Goal: Information Seeking & Learning: Learn about a topic

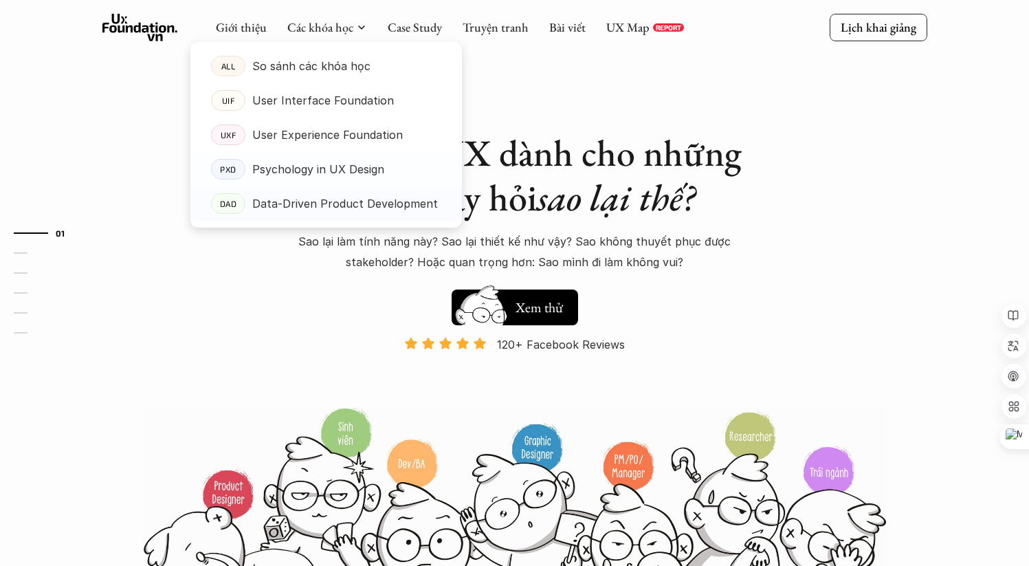
click at [320, 213] on p "Data-Driven Product Development" at bounding box center [345, 203] width 186 height 21
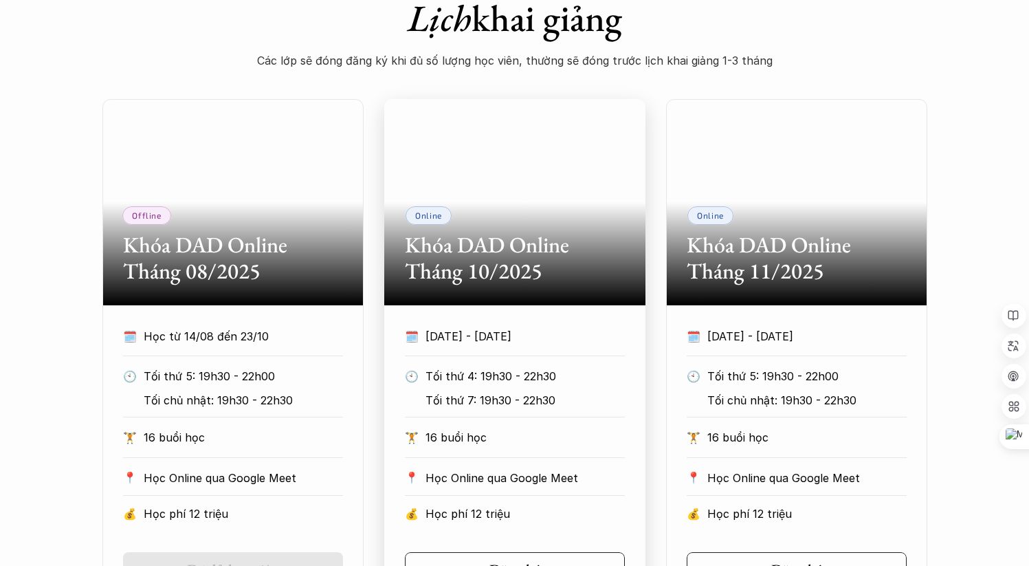
scroll to position [878, 0]
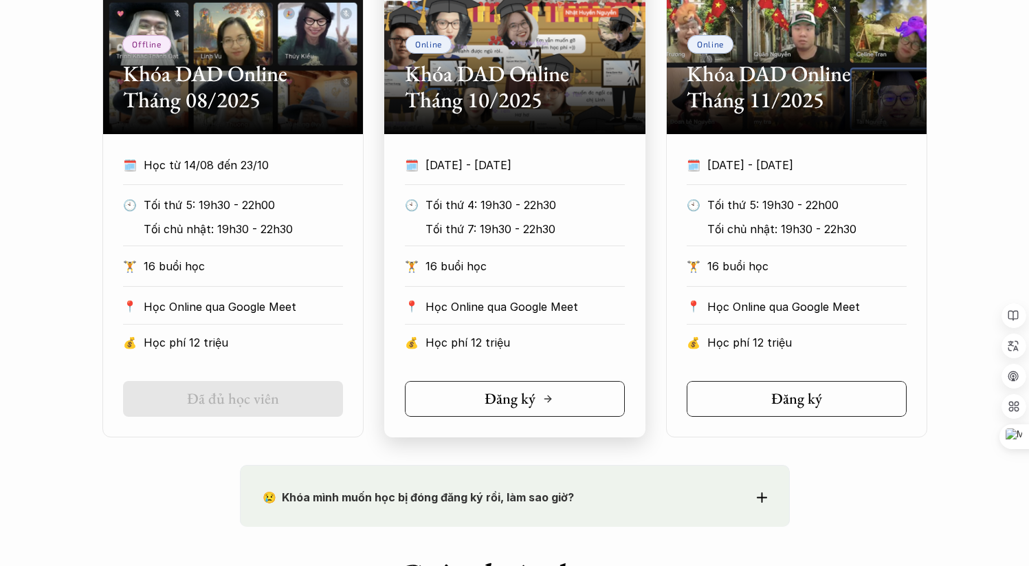
click at [569, 406] on link "Đăng ký" at bounding box center [515, 399] width 220 height 36
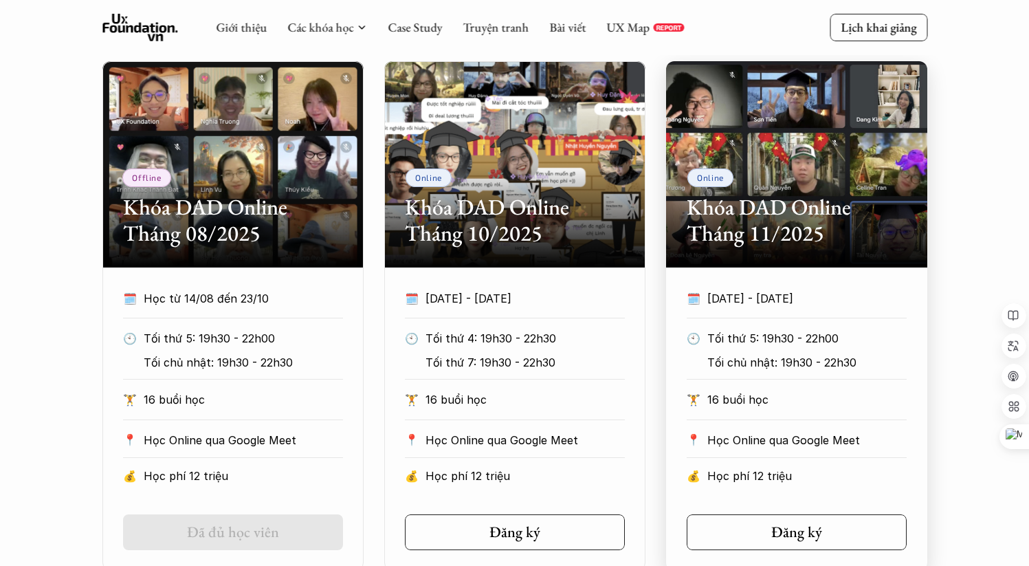
scroll to position [722, 0]
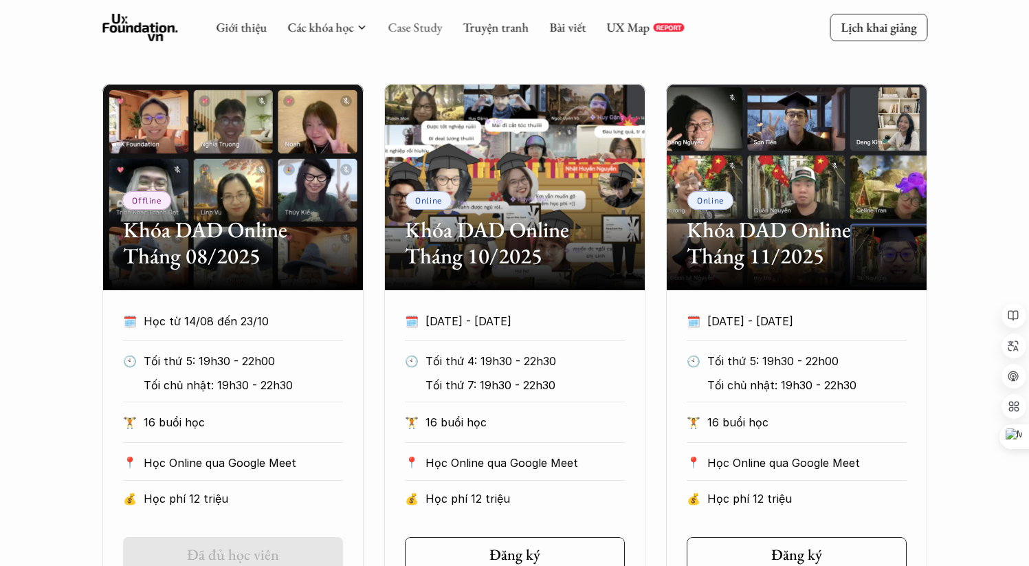
click at [404, 32] on link "Case Study" at bounding box center [415, 27] width 54 height 16
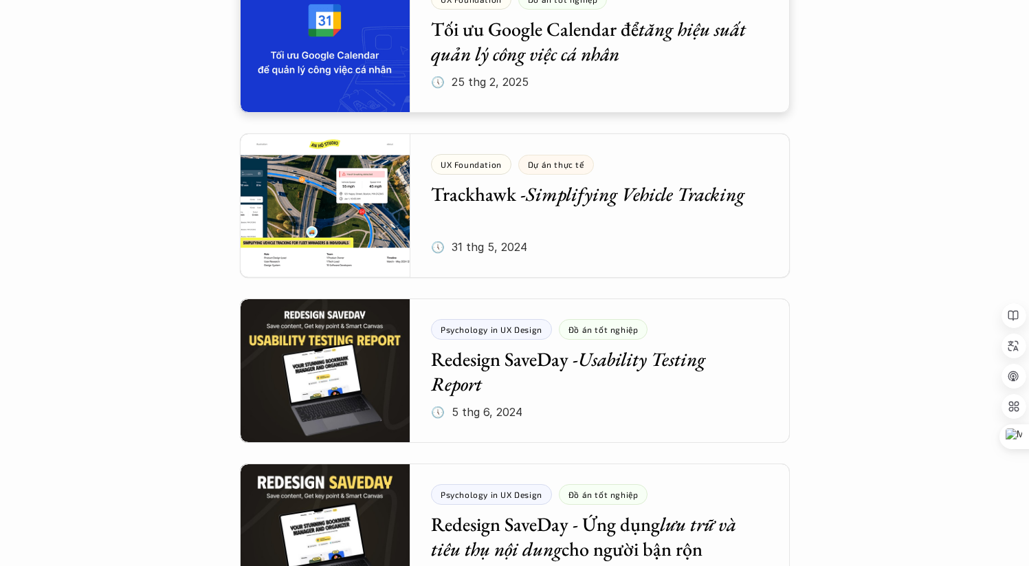
scroll to position [1074, 0]
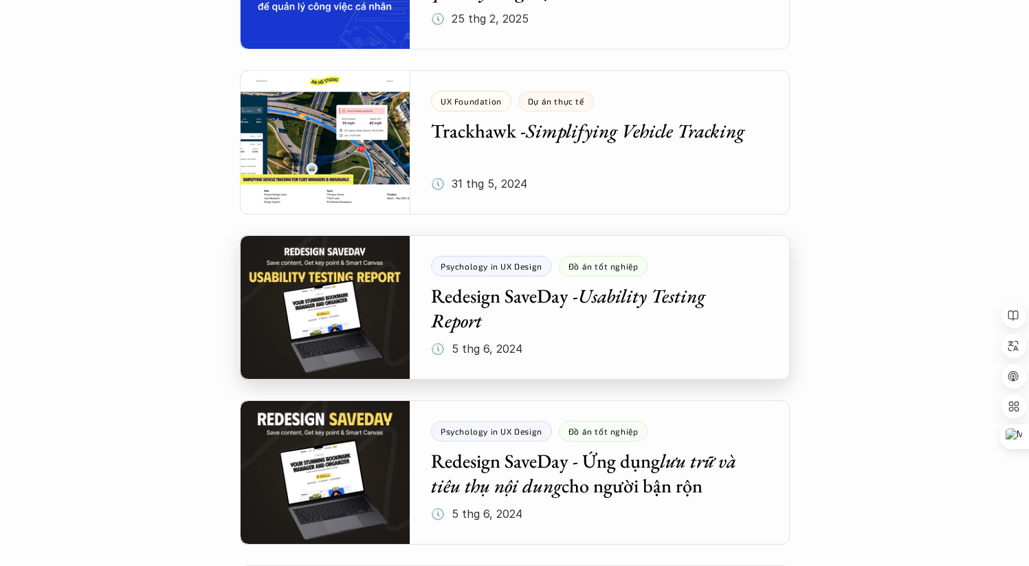
click at [636, 309] on div at bounding box center [515, 307] width 550 height 144
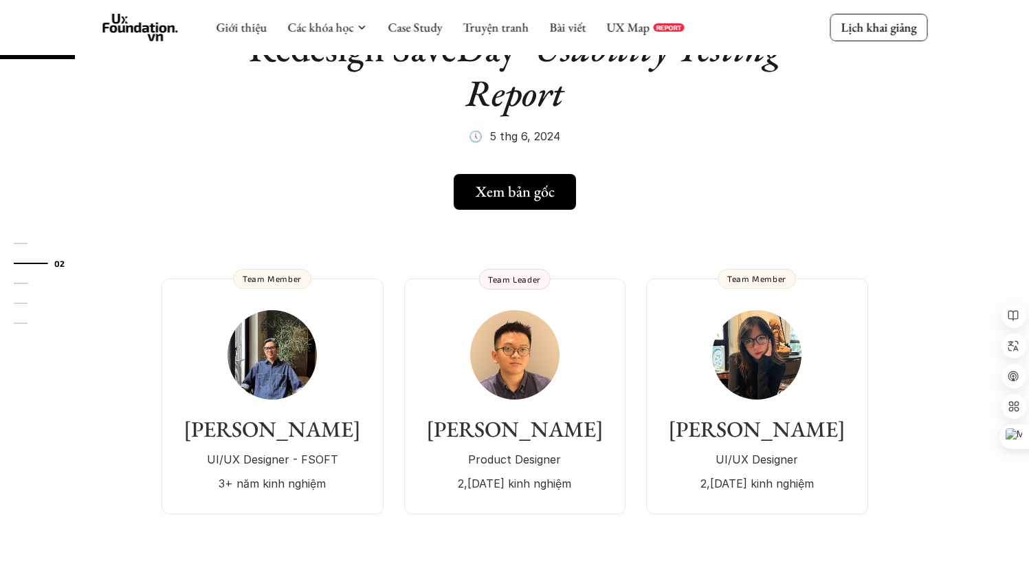
scroll to position [87, 0]
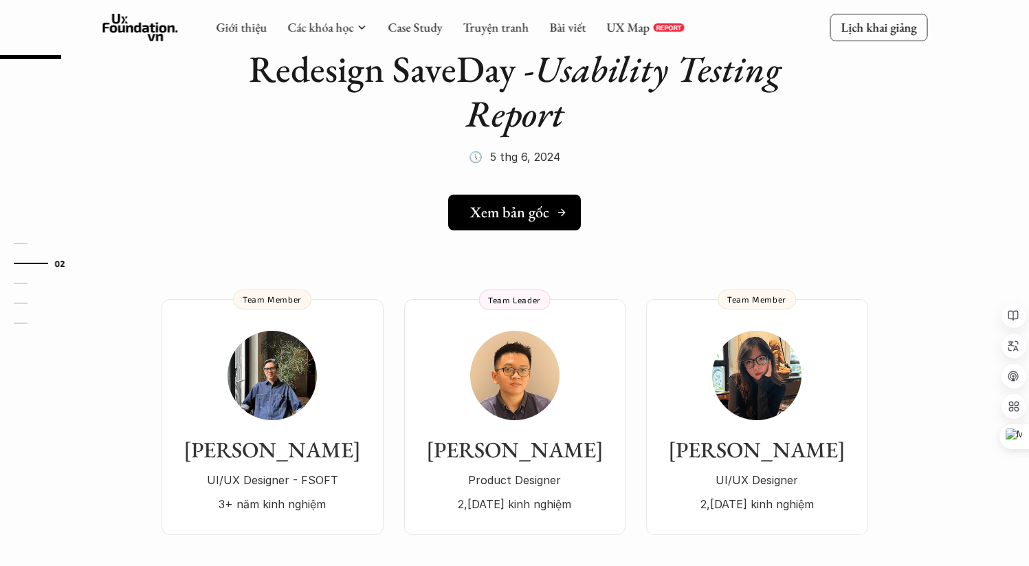
click at [525, 220] on h5 "Xem bản gốc" at bounding box center [509, 213] width 79 height 18
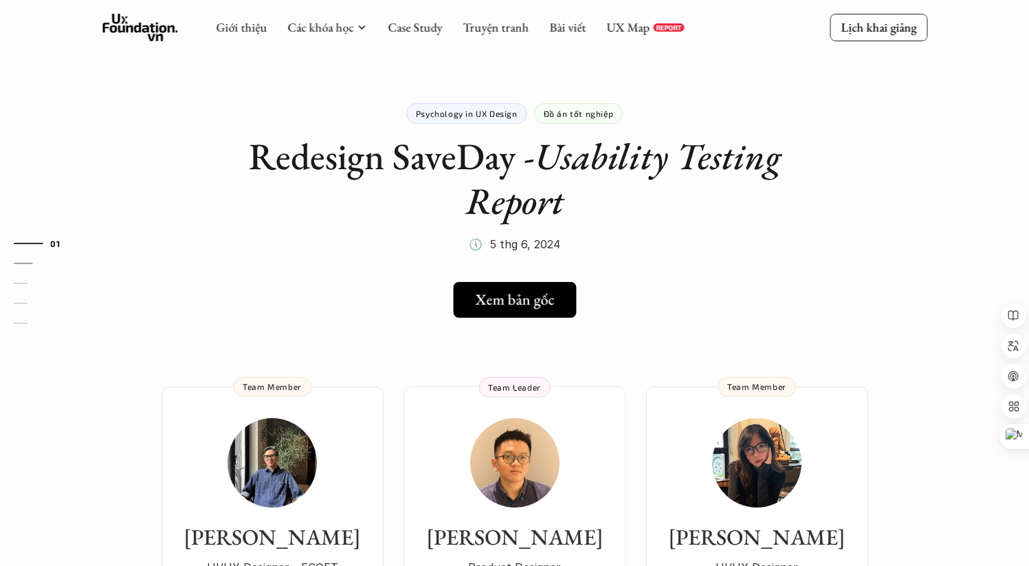
scroll to position [0, 0]
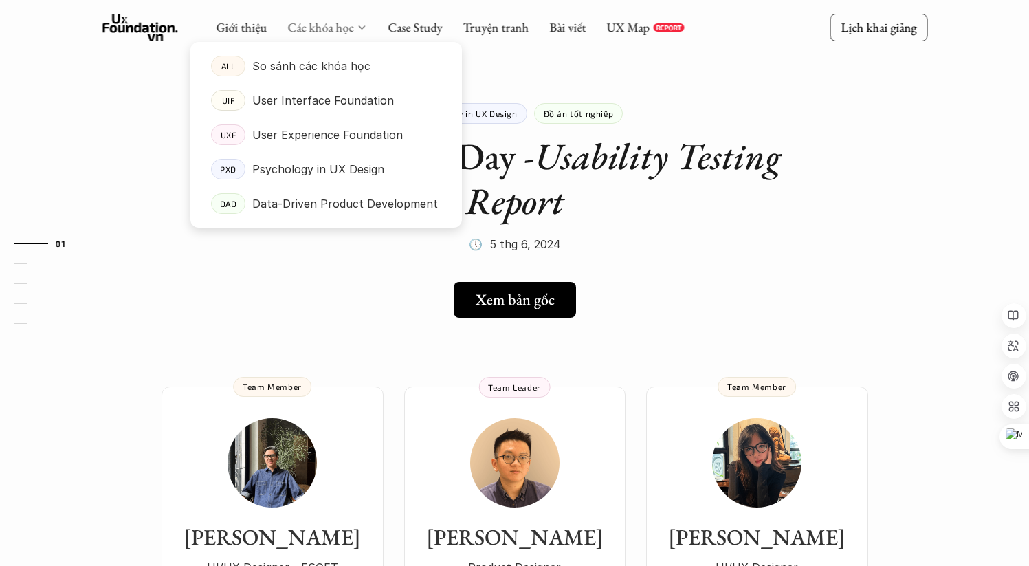
click at [327, 30] on link "Các khóa học" at bounding box center [320, 27] width 66 height 16
click at [321, 72] on p "So sánh các khóa học" at bounding box center [311, 66] width 118 height 21
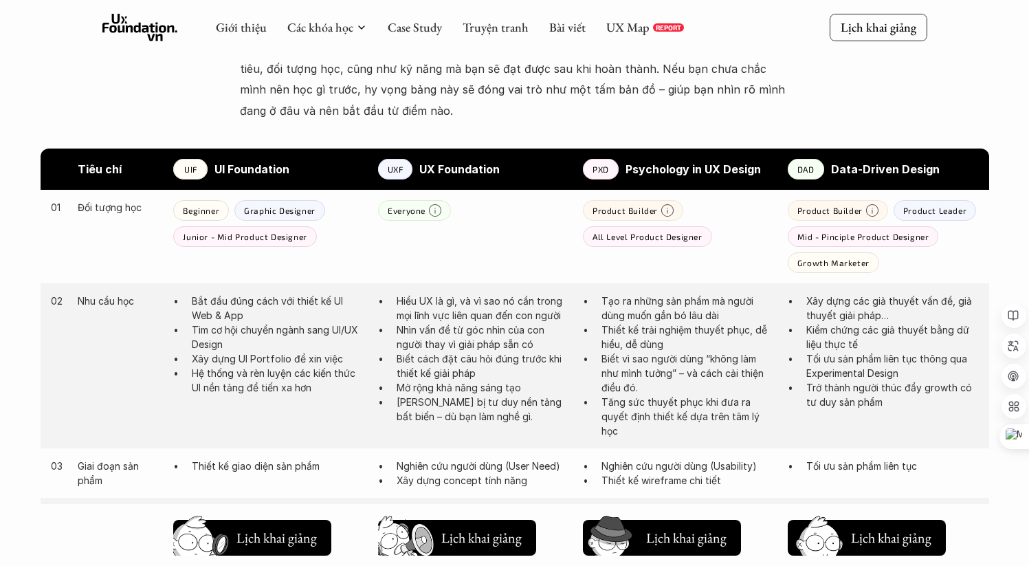
scroll to position [588, 0]
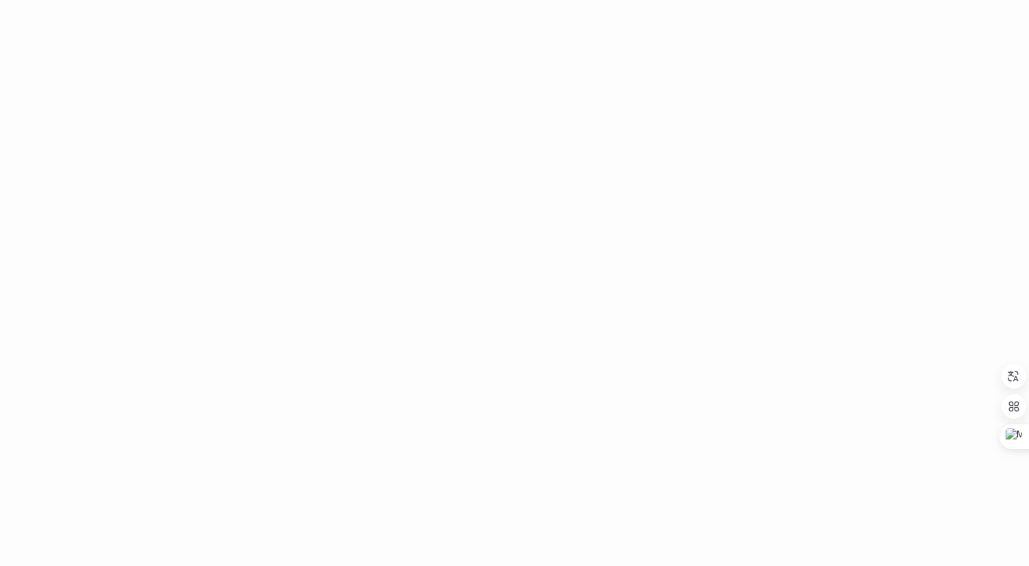
scroll to position [1907, 0]
